Goal: Information Seeking & Learning: Compare options

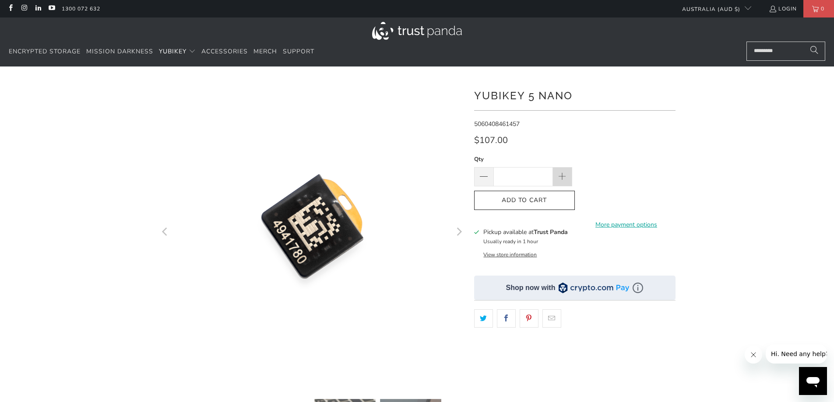
click at [563, 176] on span at bounding box center [562, 177] width 10 height 10
type input "*"
click at [668, 172] on div "Qty * Add to Cart More payment options This item is a recurring or deferred pur…" at bounding box center [574, 191] width 201 height 74
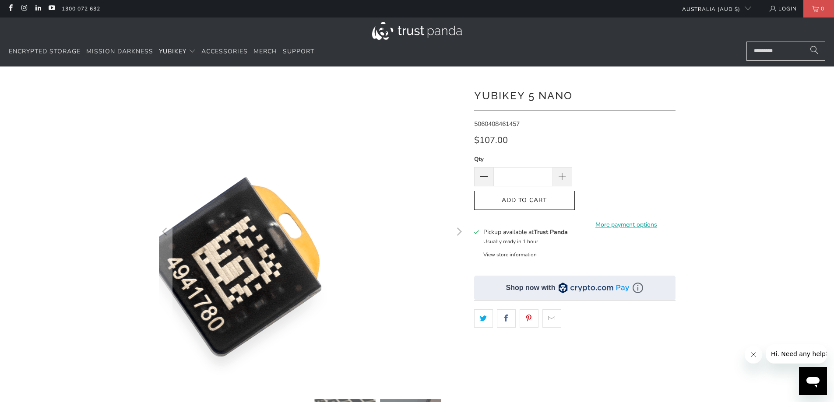
click at [421, 169] on img at bounding box center [233, 277] width 525 height 525
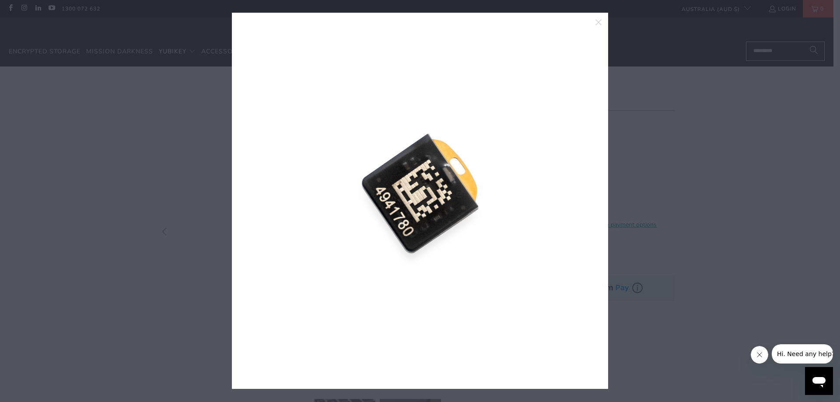
drag, startPoint x: 602, startPoint y: 22, endPoint x: 601, endPoint y: 32, distance: 10.6
click at [602, 22] on icon "close" at bounding box center [599, 22] width 12 height 12
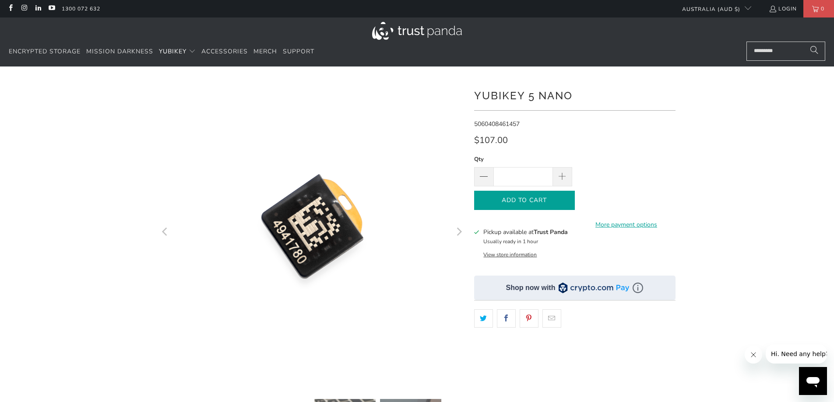
click at [530, 199] on icon "button" at bounding box center [524, 200] width 14 height 14
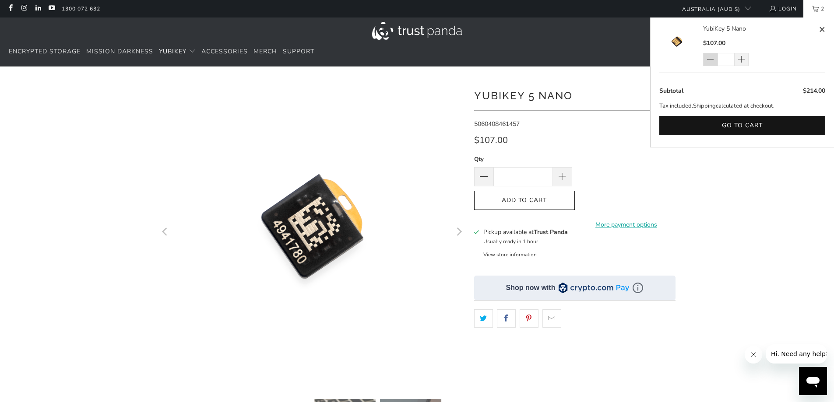
click at [710, 56] on span at bounding box center [709, 60] width 7 height 9
type input "*"
click at [751, 188] on div "*" at bounding box center [417, 301] width 834 height 442
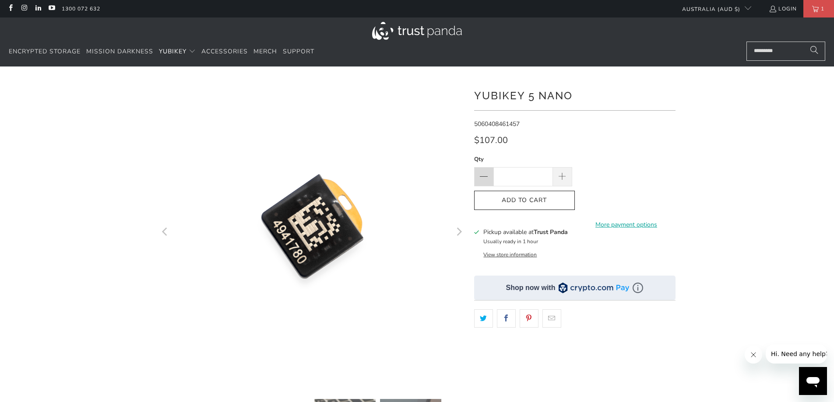
click at [487, 181] on span at bounding box center [483, 177] width 11 height 11
type input "*"
click at [703, 181] on div "*" at bounding box center [417, 301] width 834 height 442
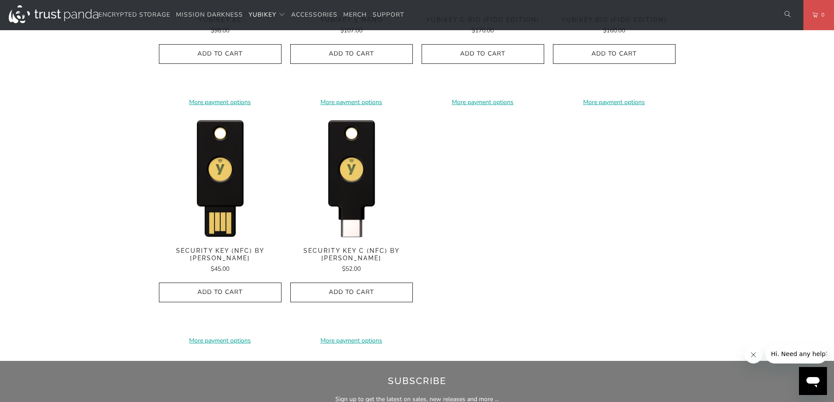
scroll to position [832, 0]
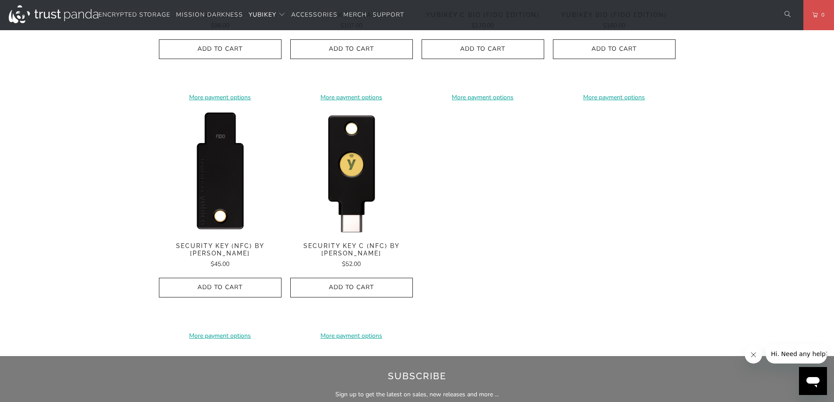
click at [212, 196] on img at bounding box center [220, 172] width 123 height 123
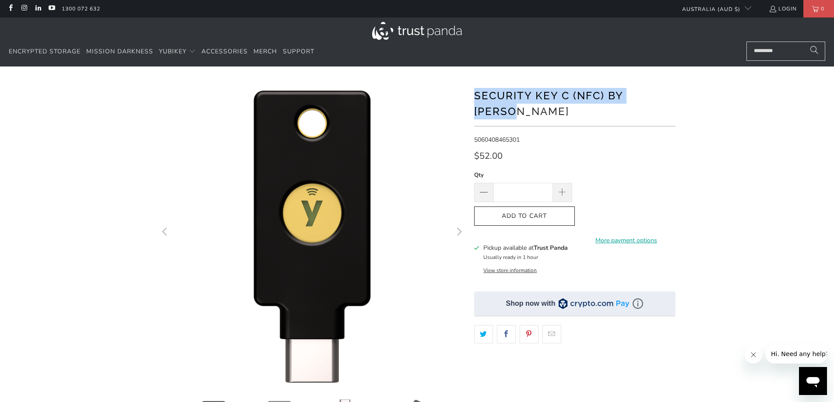
drag, startPoint x: 473, startPoint y: 96, endPoint x: 695, endPoint y: 99, distance: 222.8
click at [695, 99] on div "*" at bounding box center [417, 301] width 834 height 442
copy h1 "Security Key C (NFC) by Yubico"
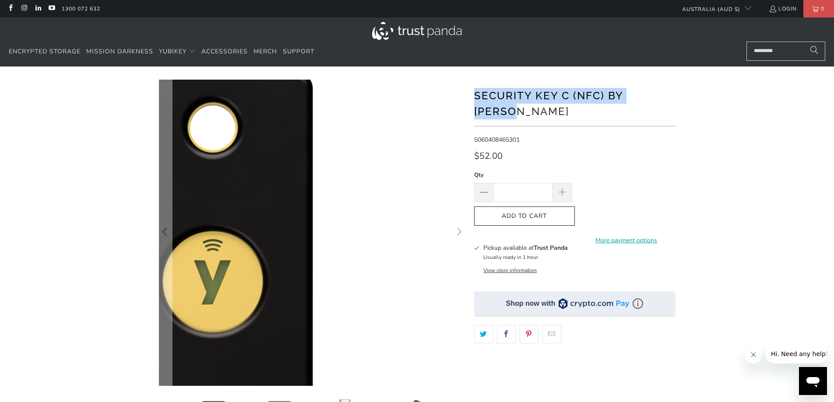
click at [450, 117] on img at bounding box center [212, 315] width 525 height 525
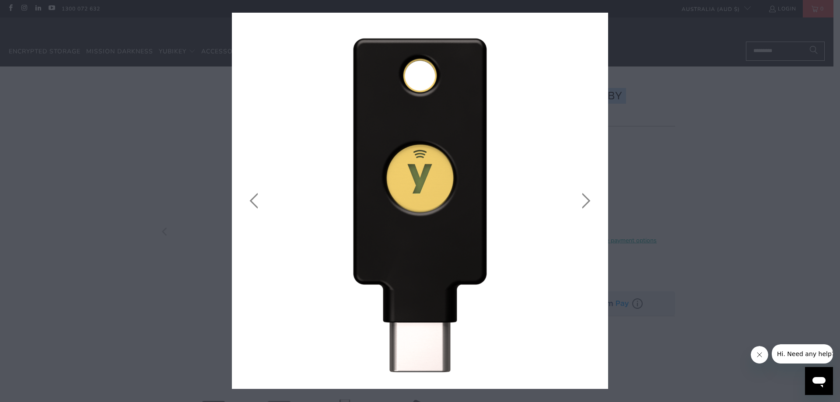
drag, startPoint x: 601, startPoint y: 21, endPoint x: 596, endPoint y: 24, distance: 5.7
click at [600, 21] on icon "close" at bounding box center [599, 22] width 12 height 12
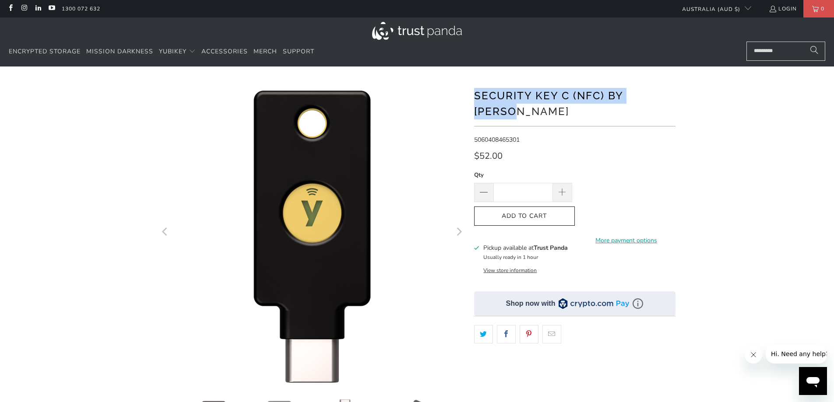
copy h1 "Security Key C (NFC) by Yubico"
click at [102, 48] on span "Mission Darkness" at bounding box center [119, 51] width 67 height 8
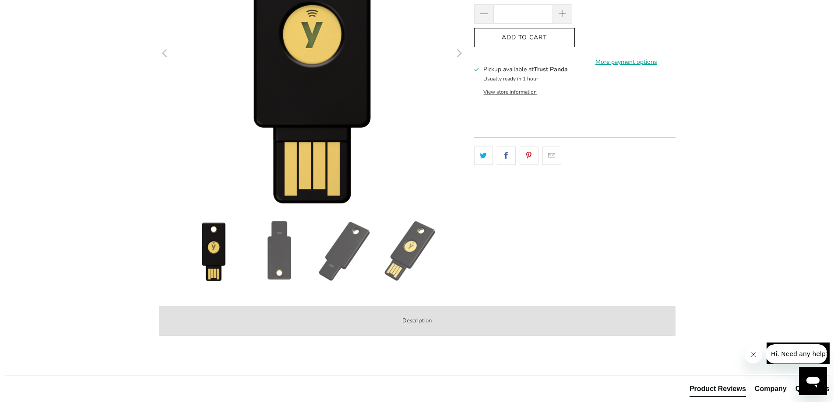
scroll to position [175, 0]
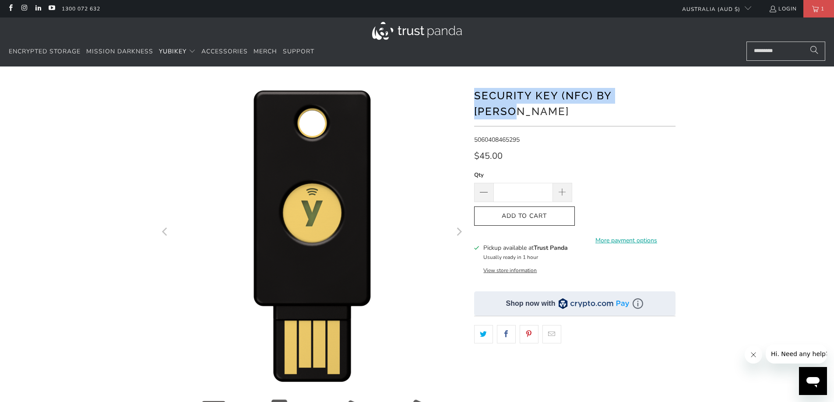
drag, startPoint x: 476, startPoint y: 95, endPoint x: 662, endPoint y: 94, distance: 186.4
click at [662, 94] on h1 "Security Key (NFC) by [PERSON_NAME]" at bounding box center [574, 102] width 201 height 33
copy h1 "Security Key (NFC) by [PERSON_NAME]"
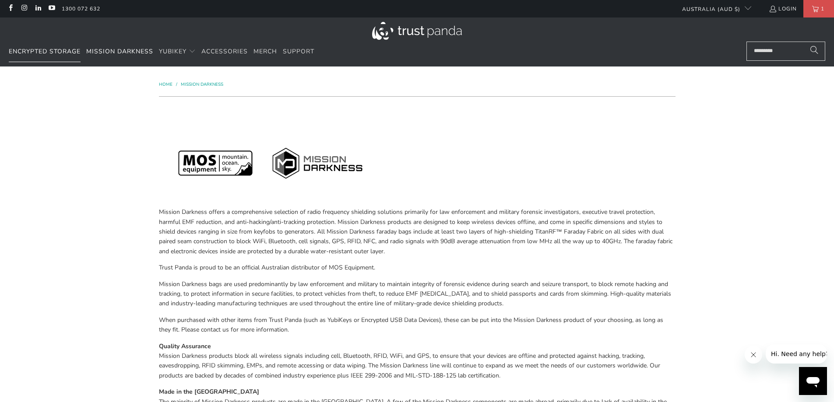
click at [39, 49] on span "Encrypted Storage" at bounding box center [45, 51] width 72 height 8
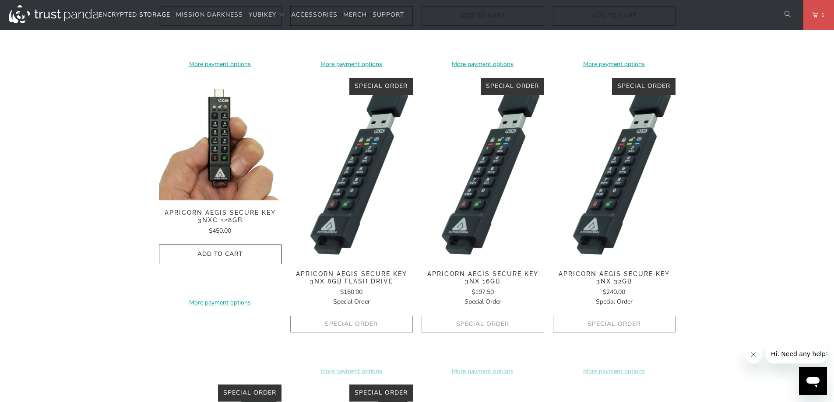
scroll to position [438, 0]
